Goal: Information Seeking & Learning: Learn about a topic

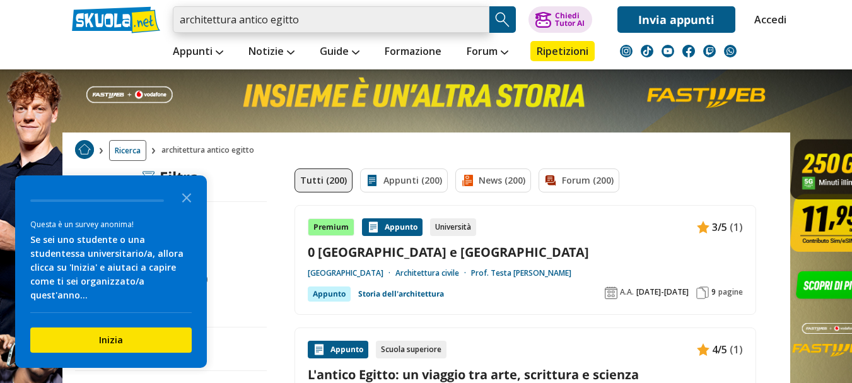
click at [414, 25] on input "architettura antico egitto" at bounding box center [331, 19] width 316 height 26
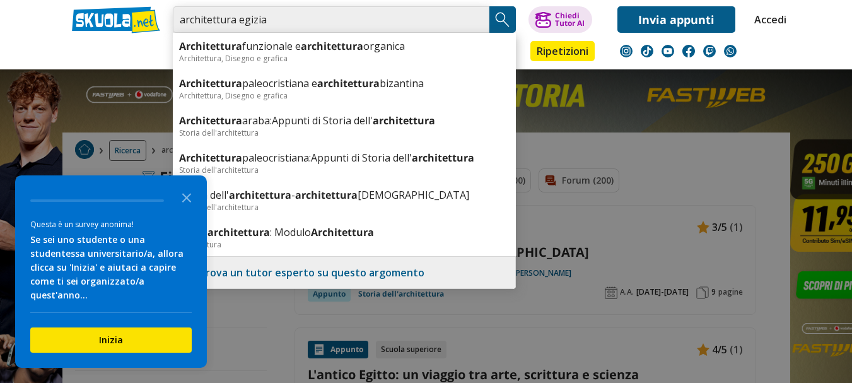
type input "architettura egizia"
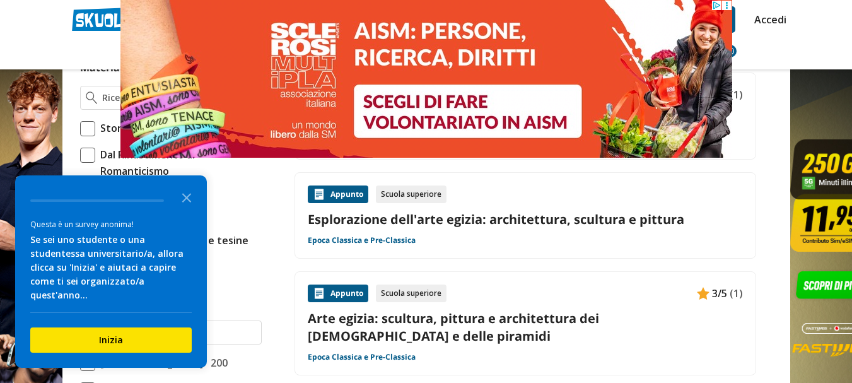
scroll to position [359, 0]
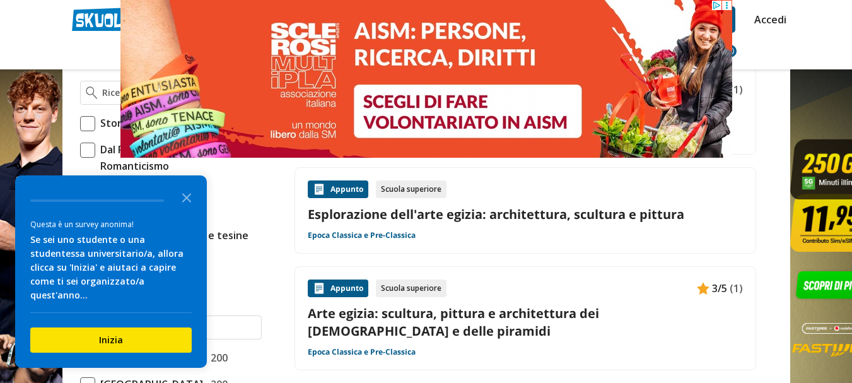
click at [419, 224] on div "Appunto Scuola superiore Esplorazione dell'arte egizia: architettura, scultura …" at bounding box center [525, 210] width 435 height 61
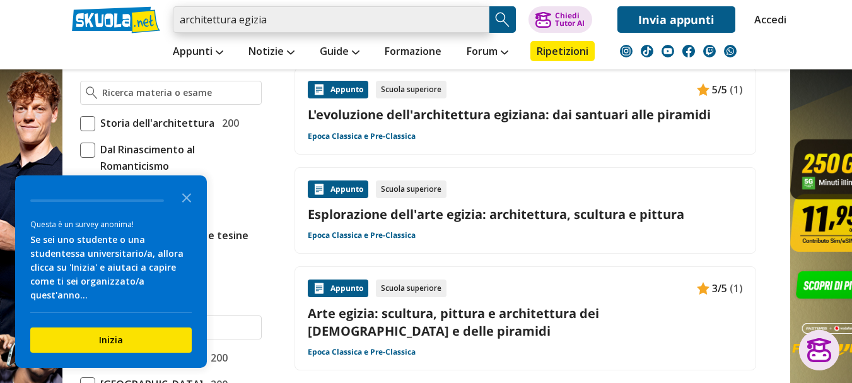
click at [479, 23] on input "architettura egizia" at bounding box center [331, 19] width 316 height 26
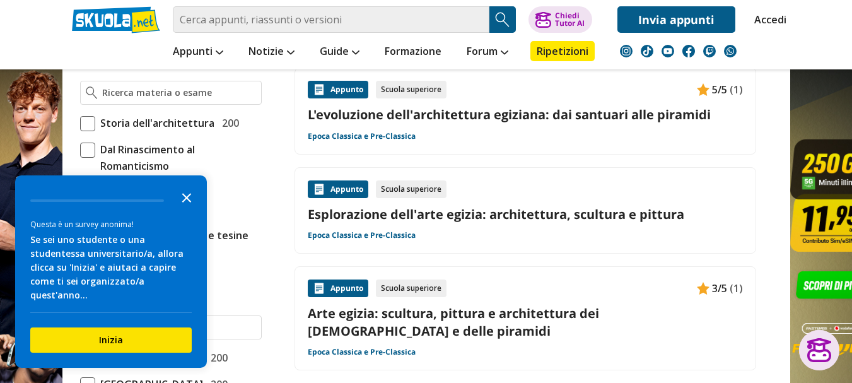
click at [190, 202] on polygon "Close the survey" at bounding box center [186, 197] width 9 height 9
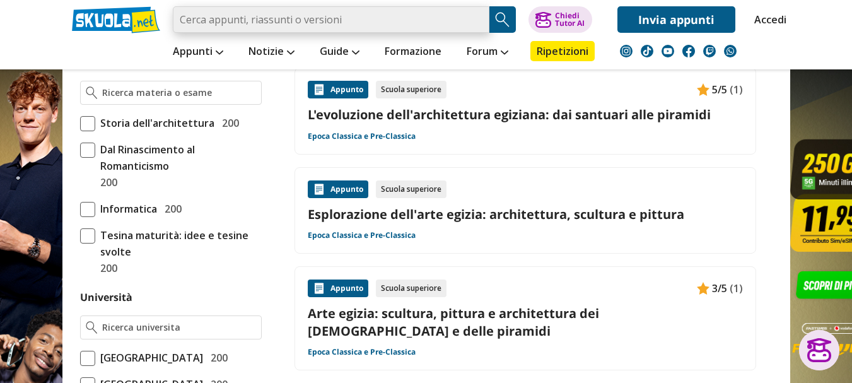
click at [255, 16] on input "search" at bounding box center [331, 19] width 316 height 26
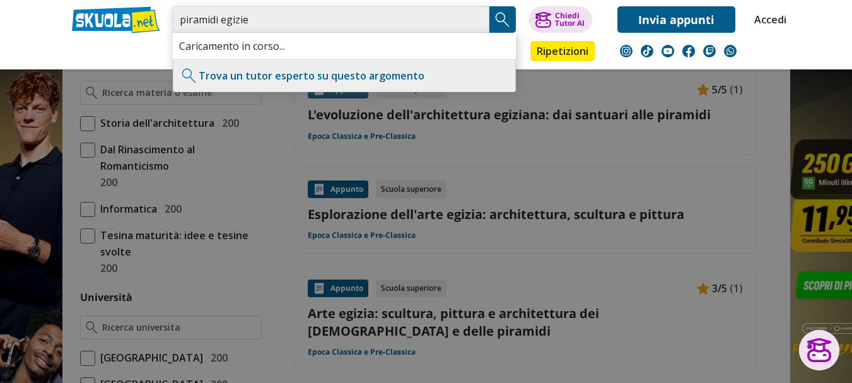
type input "piramidi egizie"
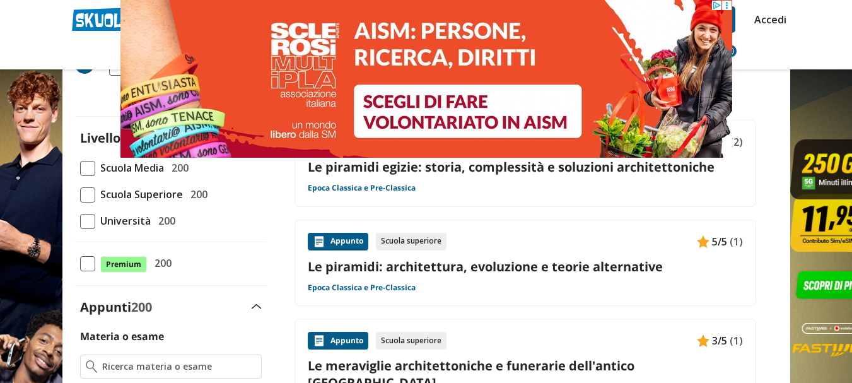
scroll to position [90, 0]
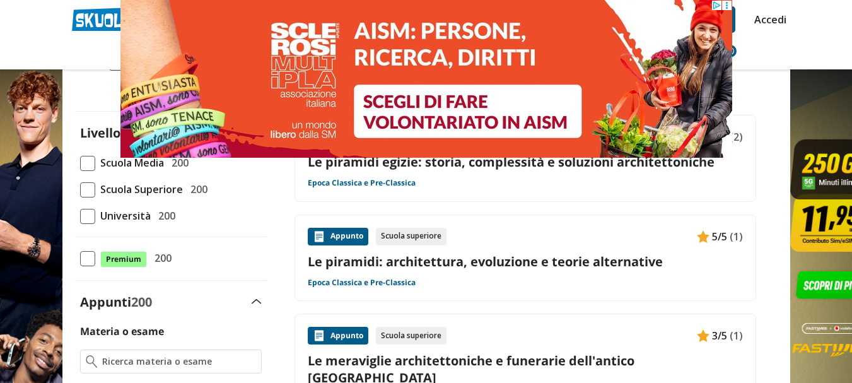
click at [547, 260] on link "Le piramidi: architettura, evoluzione e teorie alternative" at bounding box center [525, 261] width 435 height 17
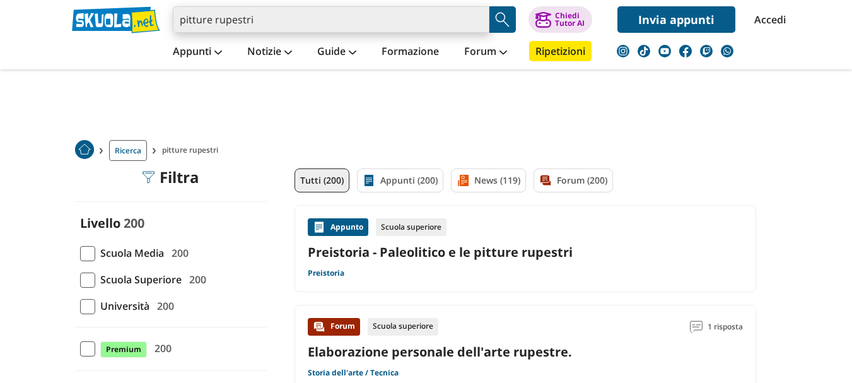
click at [217, 17] on input "pitture rupestri" at bounding box center [331, 19] width 316 height 26
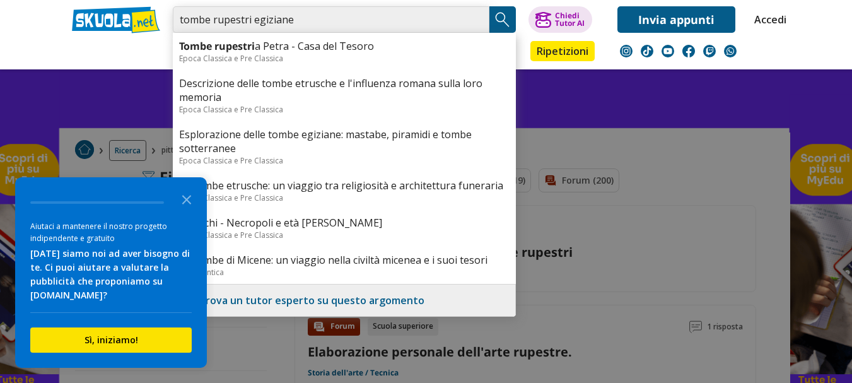
type input "tombe rupestri egiziane"
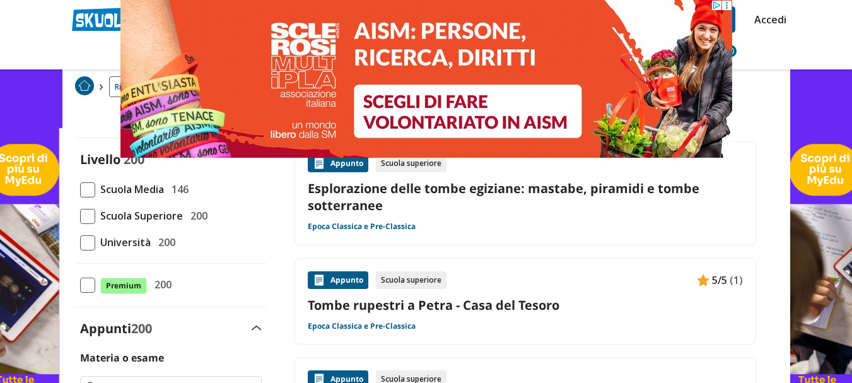
scroll to position [18, 0]
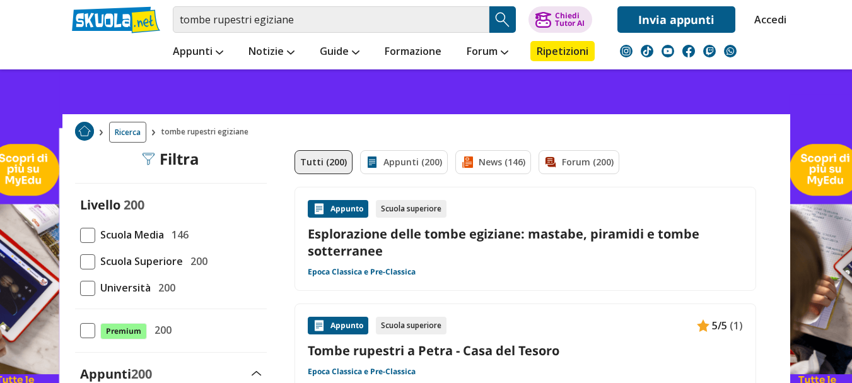
click at [605, 239] on link "Esplorazione delle tombe egiziane: mastabe, piramidi e tombe sotterranee" at bounding box center [525, 242] width 435 height 34
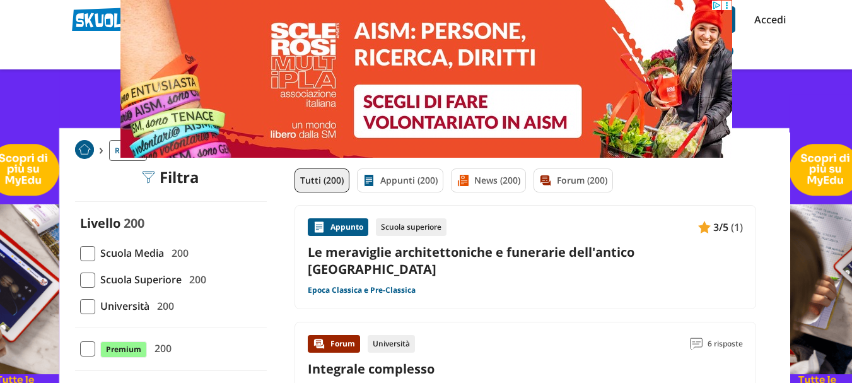
click at [571, 237] on div "Appunto Scuola superiore 3/5 (1) Le meraviglie architettoniche e funerarie dell…" at bounding box center [525, 257] width 435 height 78
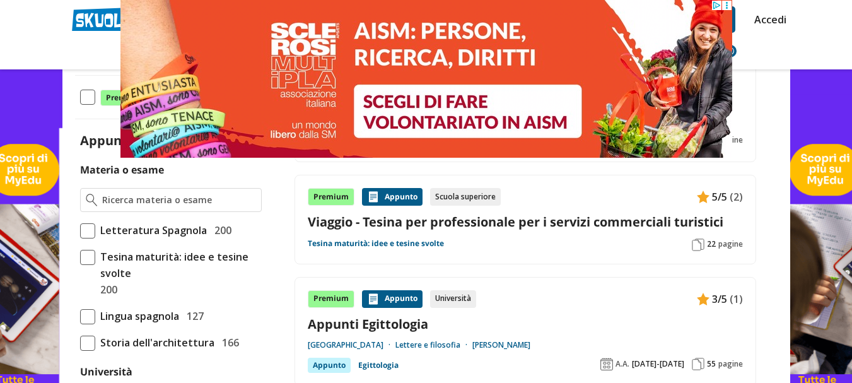
scroll to position [252, 0]
